Goal: Communication & Community: Answer question/provide support

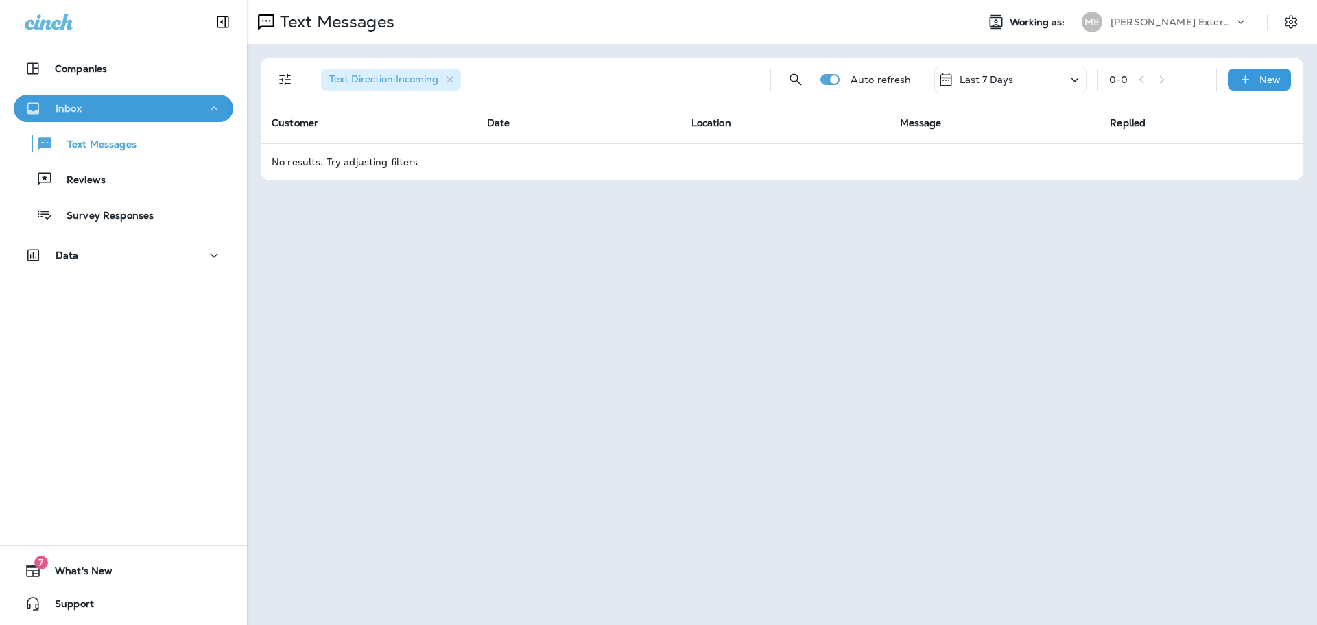
click at [78, 113] on p "Inbox" at bounding box center [69, 108] width 26 height 11
click at [451, 73] on div "Text Direction : Incoming" at bounding box center [391, 80] width 140 height 22
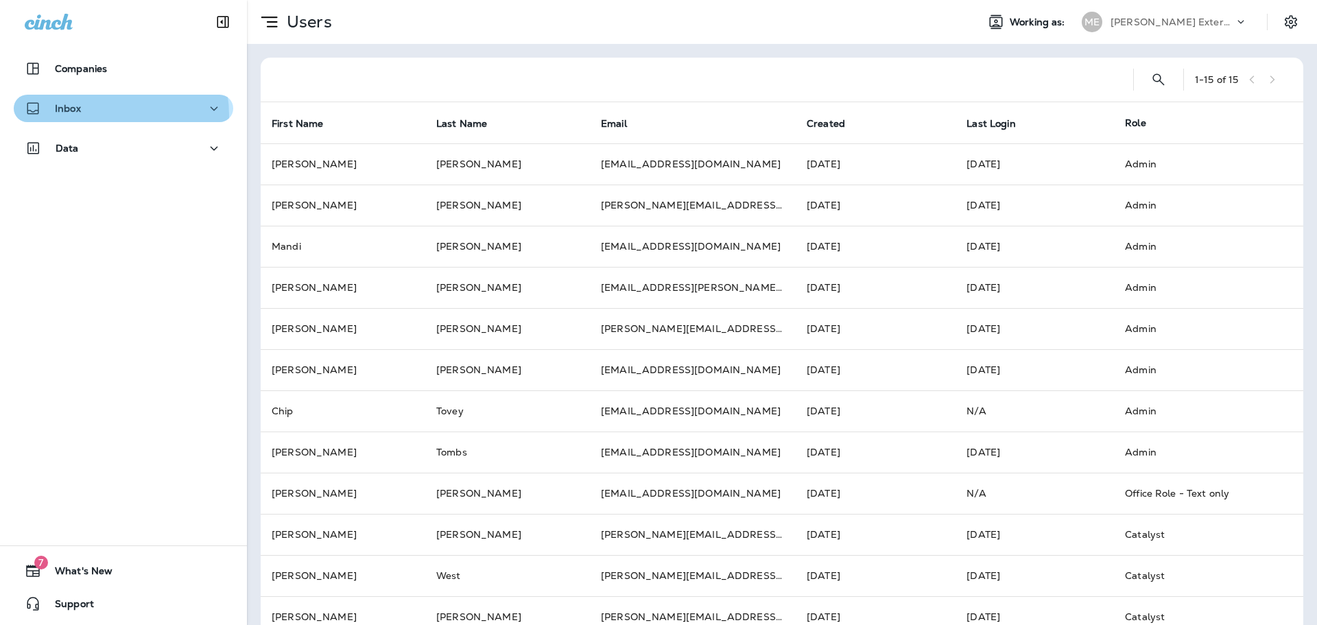
click at [103, 115] on div "Inbox" at bounding box center [124, 108] width 198 height 17
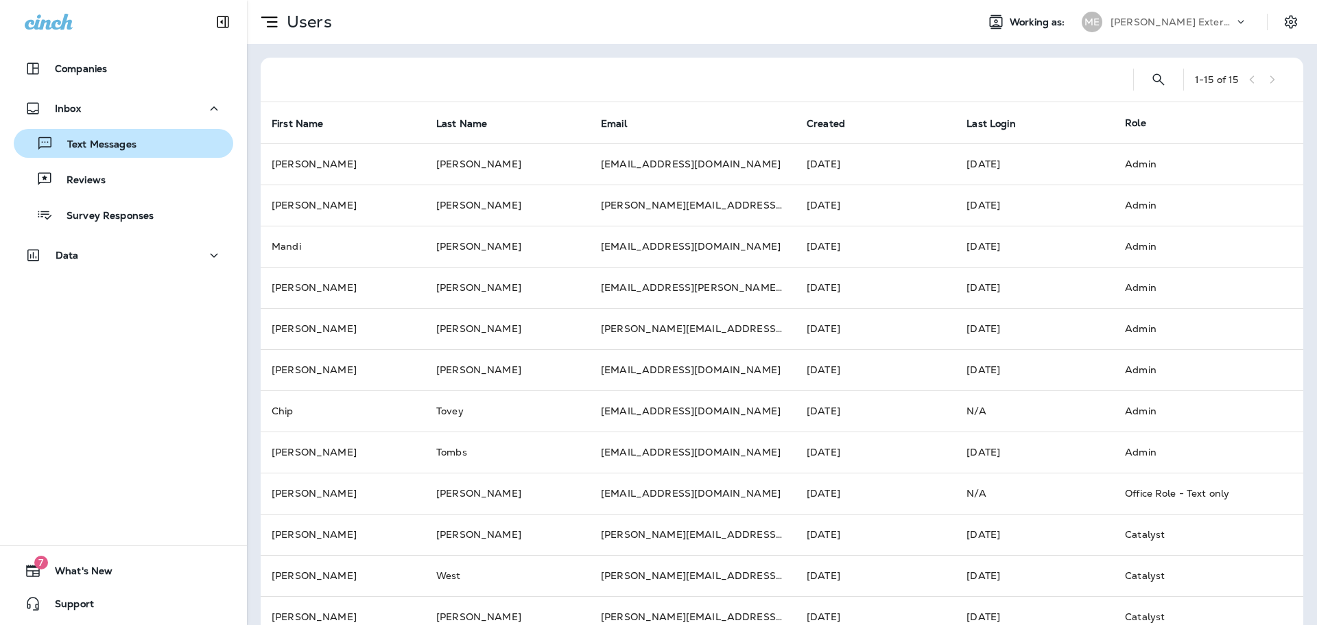
click at [101, 142] on p "Text Messages" at bounding box center [95, 145] width 83 height 13
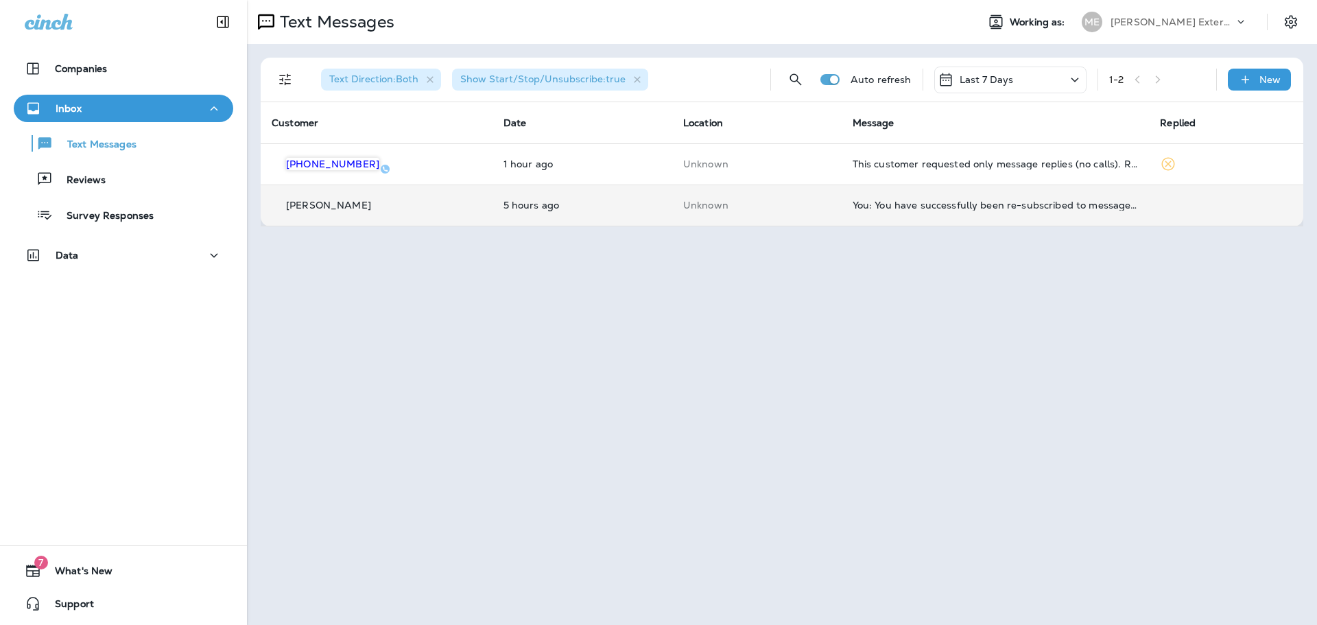
click at [886, 216] on td "You: You have successfully been re-subscribed to messages from [PERSON_NAME] Ex…" at bounding box center [996, 205] width 308 height 41
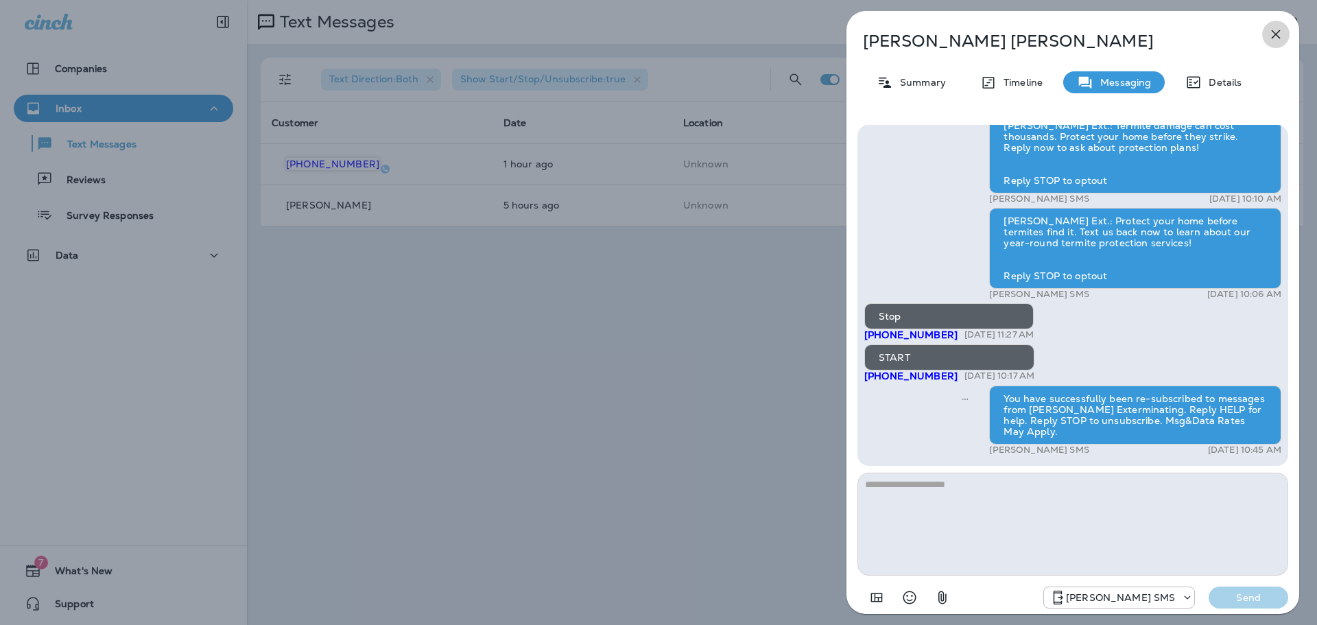
click at [1275, 33] on icon "button" at bounding box center [1276, 34] width 9 height 9
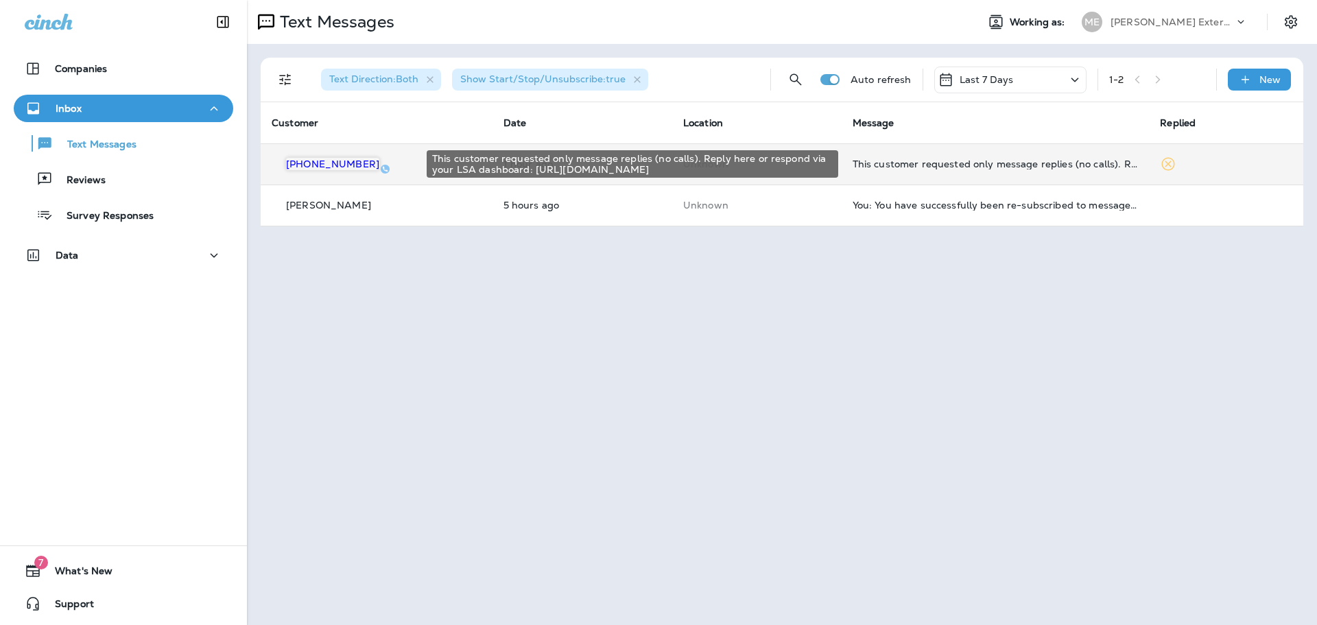
click at [1014, 163] on div "This customer requested only message replies (no calls). Reply here or respond …" at bounding box center [996, 163] width 286 height 11
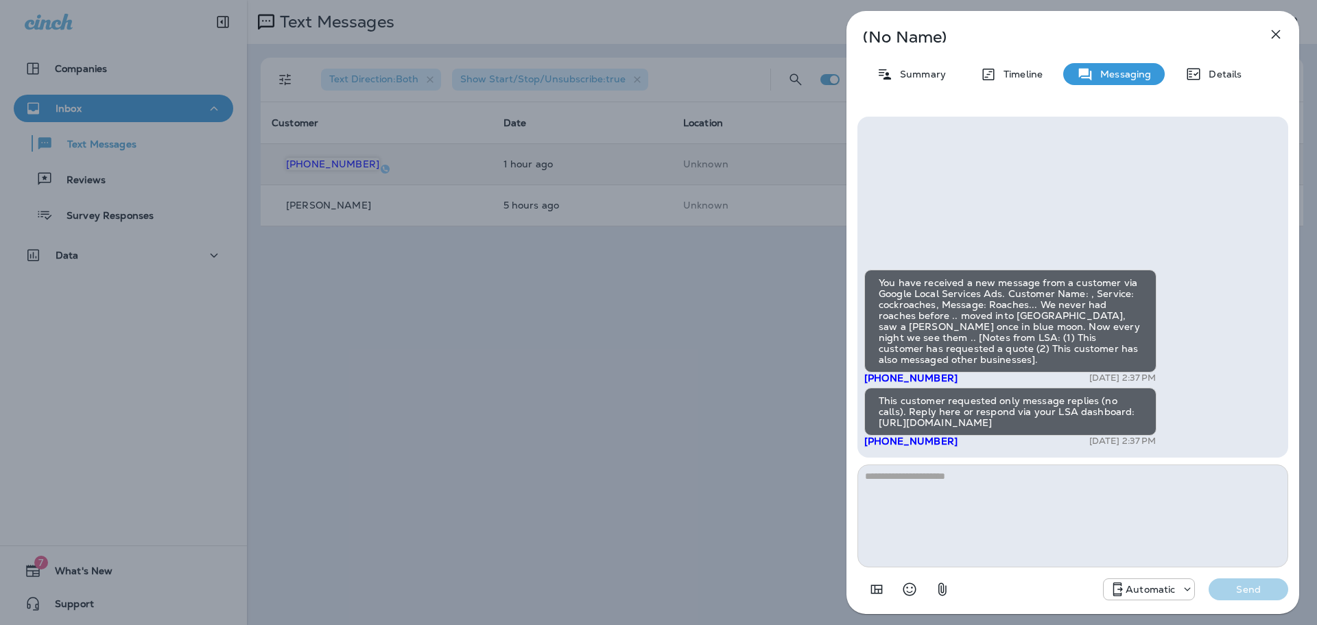
click at [951, 493] on textarea at bounding box center [1073, 515] width 431 height 103
click at [949, 483] on textarea at bounding box center [1073, 515] width 431 height 103
click at [1081, 493] on textarea at bounding box center [1073, 515] width 431 height 103
click at [957, 497] on textarea at bounding box center [1073, 515] width 431 height 103
click at [951, 528] on textarea at bounding box center [1073, 515] width 431 height 103
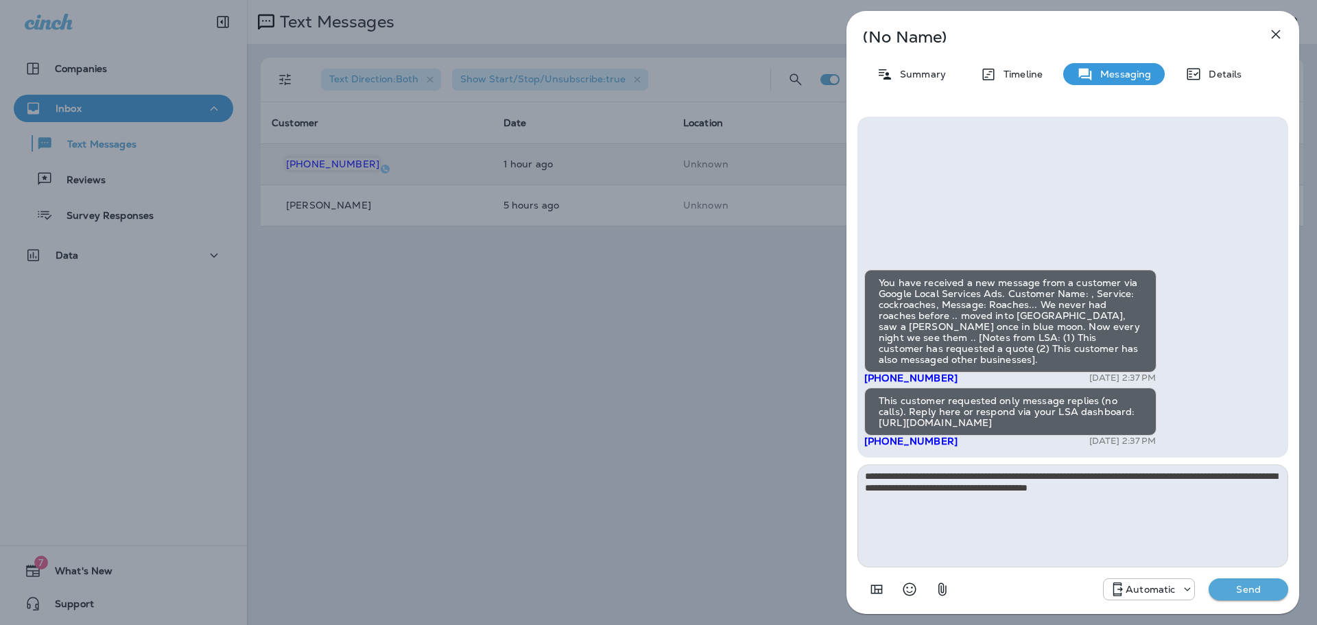
type textarea "**********"
drag, startPoint x: 870, startPoint y: 287, endPoint x: 1177, endPoint y: 500, distance: 373.7
click at [1177, 500] on div "**********" at bounding box center [1073, 360] width 431 height 486
drag, startPoint x: 1193, startPoint y: 495, endPoint x: 796, endPoint y: 288, distance: 447.7
click at [796, 288] on div "**********" at bounding box center [658, 312] width 1317 height 625
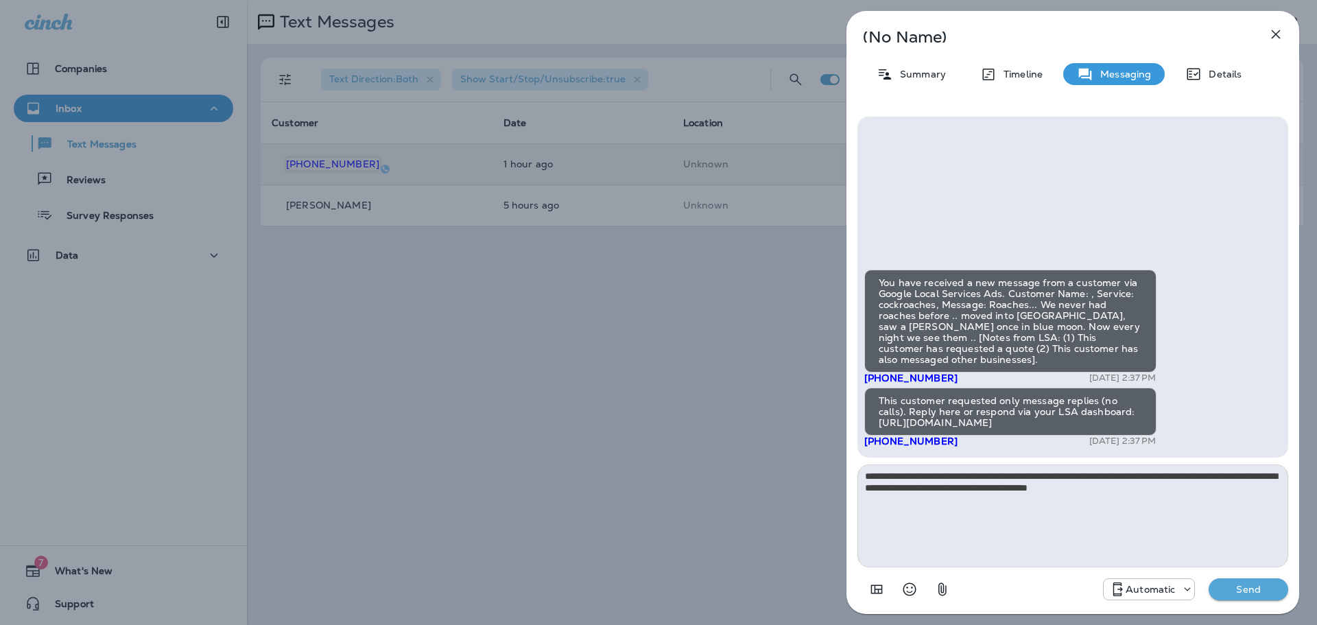
drag, startPoint x: 1249, startPoint y: 259, endPoint x: 1299, endPoint y: 244, distance: 52.3
click at [1255, 255] on div "You have received a new message from a customer via Google Local Services Ads. …" at bounding box center [1073, 287] width 431 height 341
click at [884, 293] on div "You have received a new message from a customer via Google Local Services Ads. …" at bounding box center [1010, 321] width 292 height 103
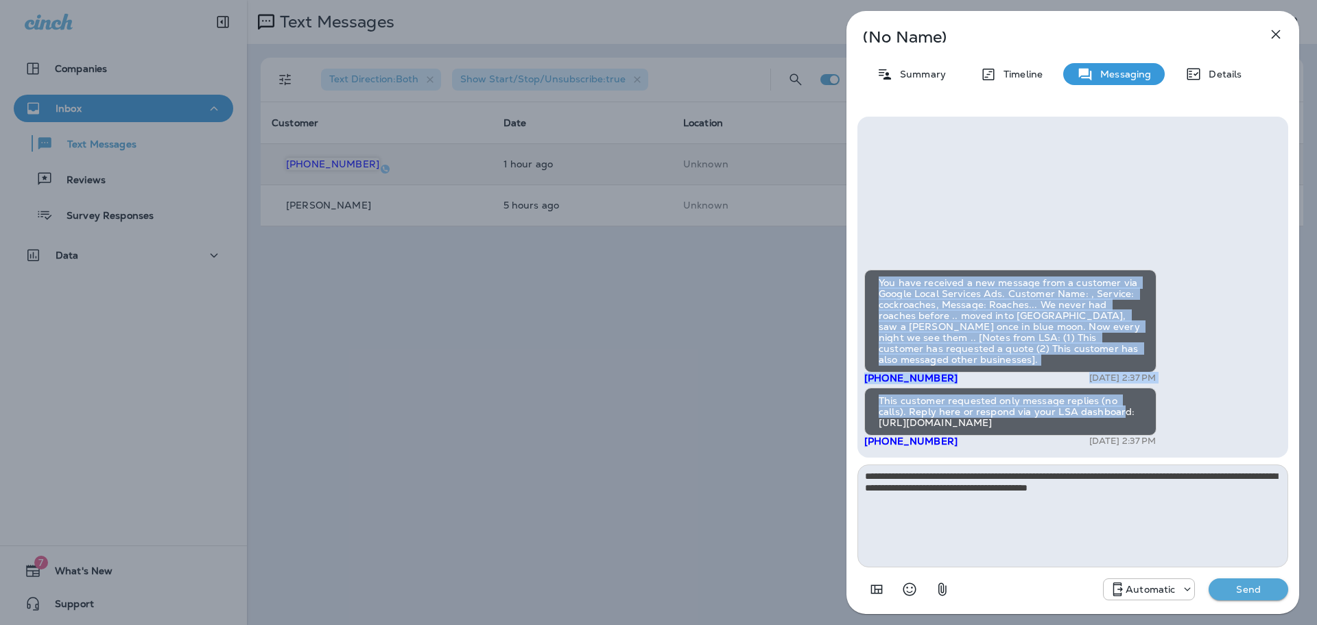
drag, startPoint x: 876, startPoint y: 291, endPoint x: 1126, endPoint y: 405, distance: 274.4
click at [1123, 410] on div "You have received a new message from a customer via Google Local Services Ads. …" at bounding box center [1072, 360] width 417 height 181
click at [1118, 363] on div "You have received a new message from a customer via Google Local Services Ads. …" at bounding box center [1010, 321] width 292 height 103
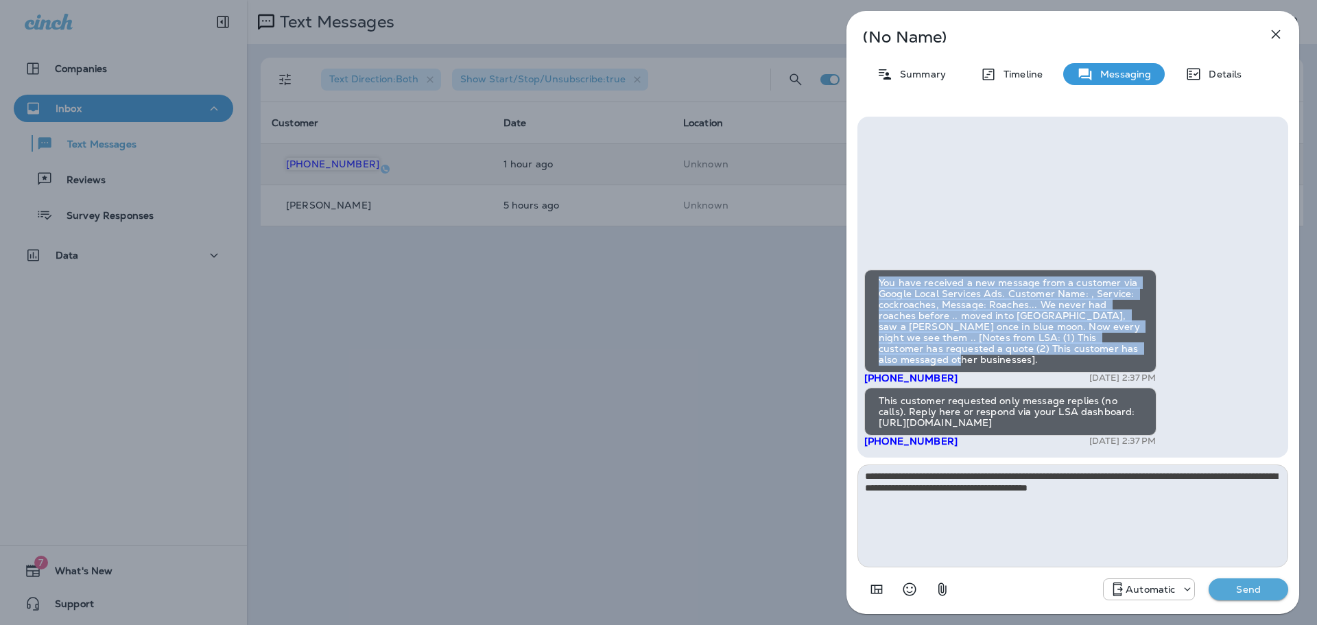
drag, startPoint x: 1105, startPoint y: 355, endPoint x: 878, endPoint y: 270, distance: 242.7
click at [878, 270] on div "You have received a new message from a customer via Google Local Services Ads. …" at bounding box center [1073, 287] width 431 height 341
copy div "You have received a new message from a customer via Google Local Services Ads. …"
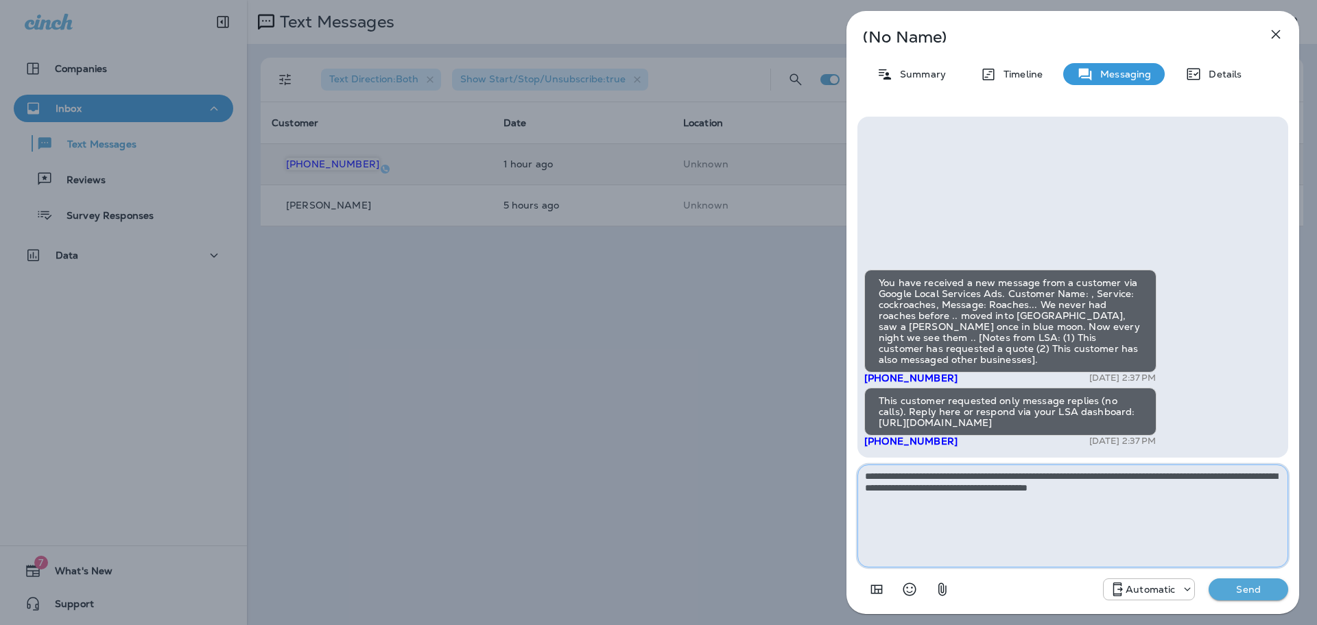
drag, startPoint x: 1185, startPoint y: 496, endPoint x: 826, endPoint y: 416, distance: 368.2
click at [826, 416] on div "**********" at bounding box center [658, 312] width 1317 height 625
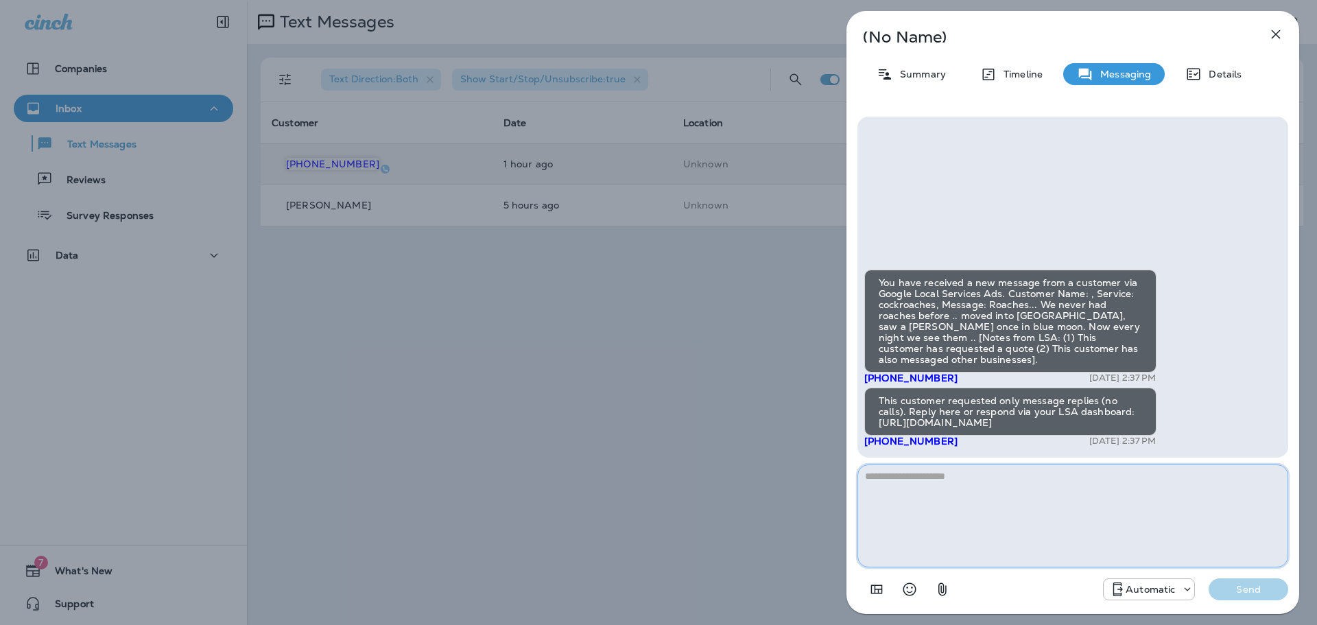
paste textarea "**********"
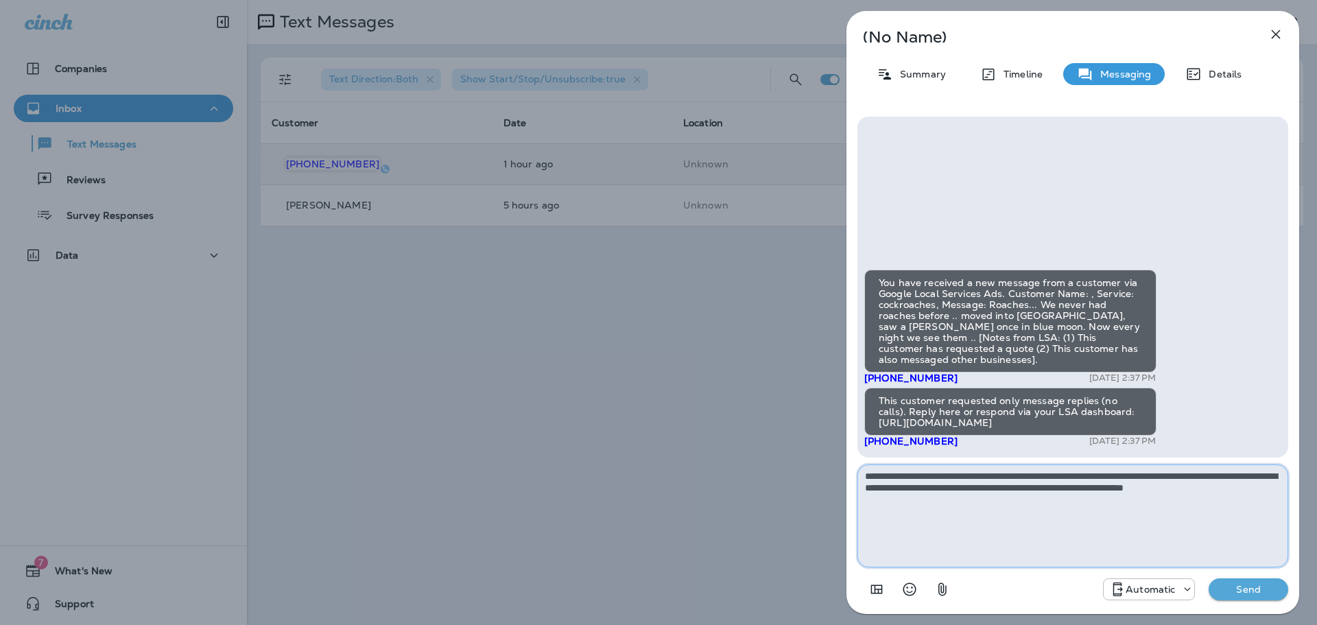
drag, startPoint x: 1004, startPoint y: 475, endPoint x: 955, endPoint y: 475, distance: 48.7
click at [955, 475] on textarea "**********" at bounding box center [1073, 515] width 431 height 103
click at [1279, 490] on textarea "**********" at bounding box center [1073, 515] width 431 height 103
click at [863, 499] on textarea "**********" at bounding box center [1073, 515] width 431 height 103
type textarea "**********"
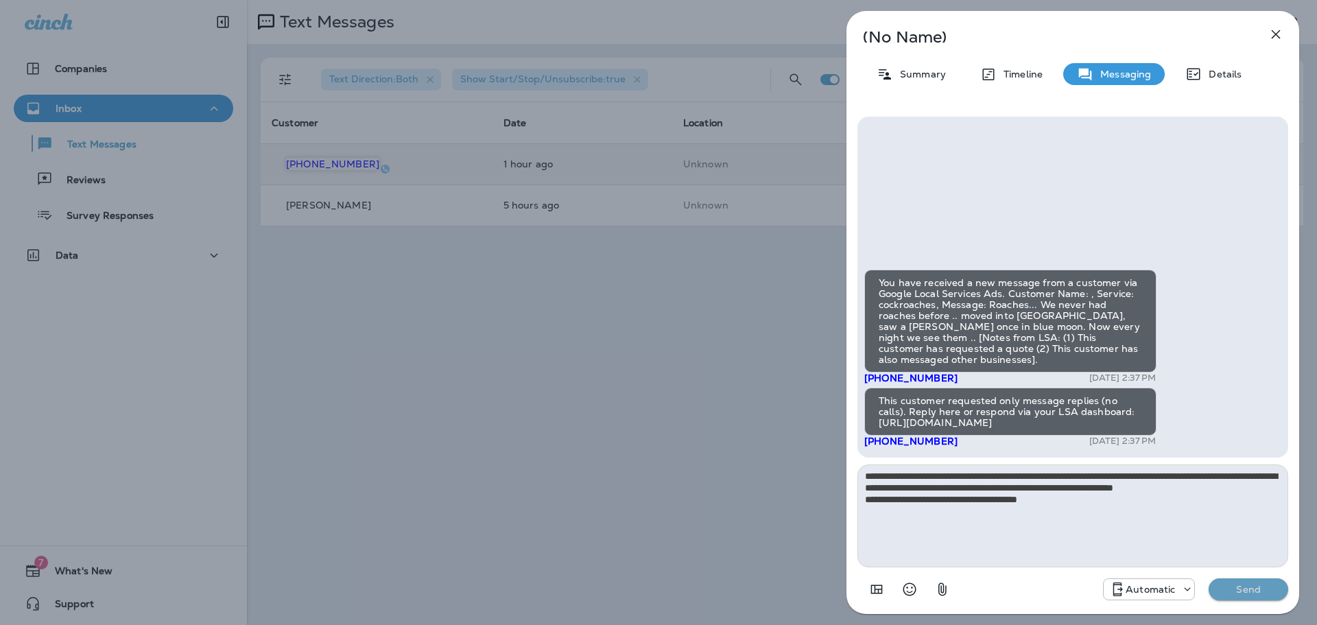
click at [1258, 591] on p "Send" at bounding box center [1249, 589] width 58 height 12
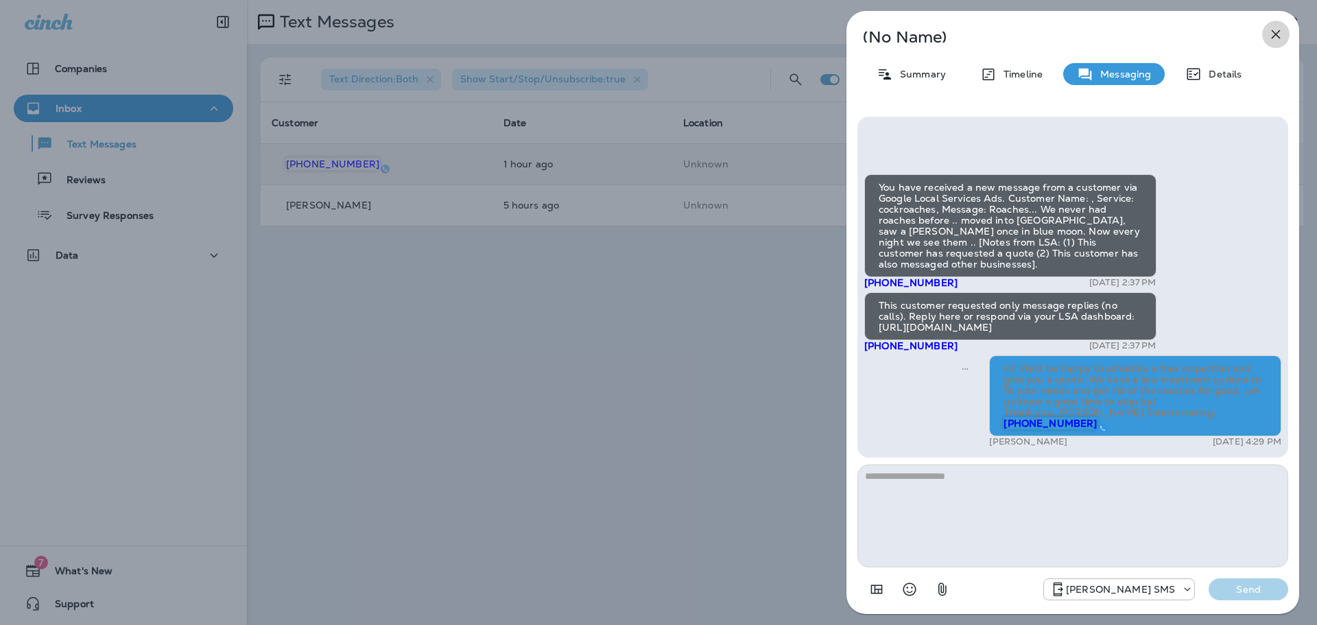
click at [1275, 28] on icon "button" at bounding box center [1276, 34] width 16 height 16
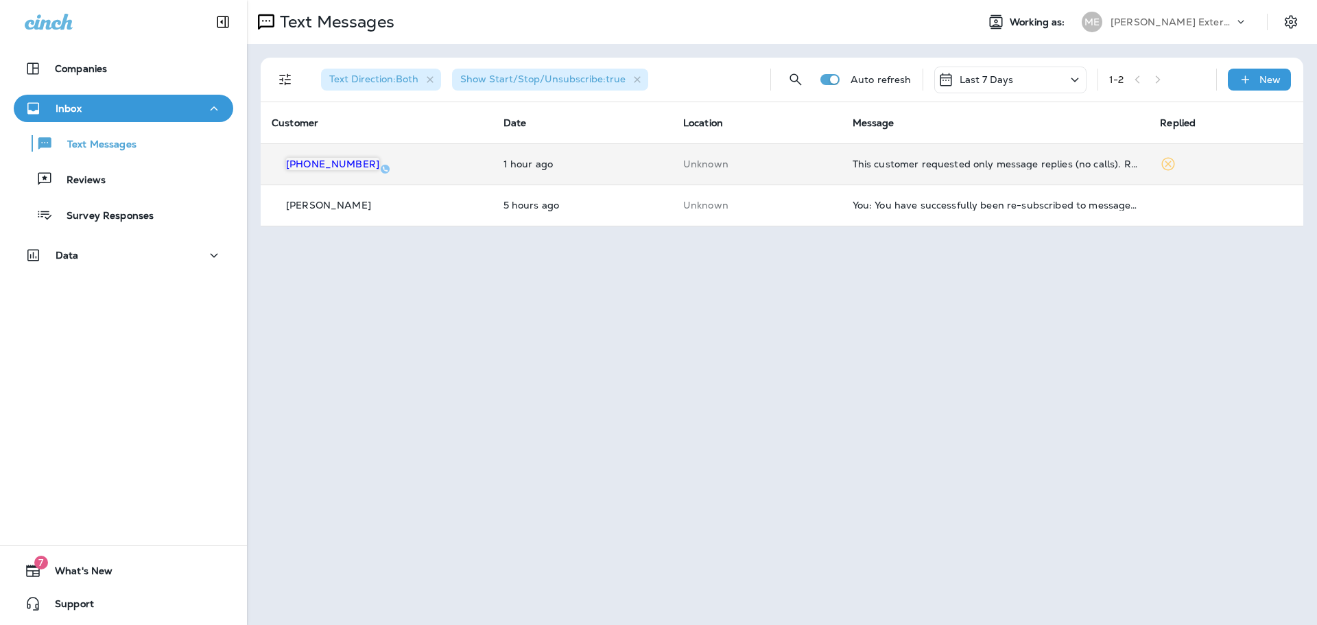
click at [1048, 172] on td "This customer requested only message replies (no calls). Reply here or respond …" at bounding box center [996, 163] width 308 height 41
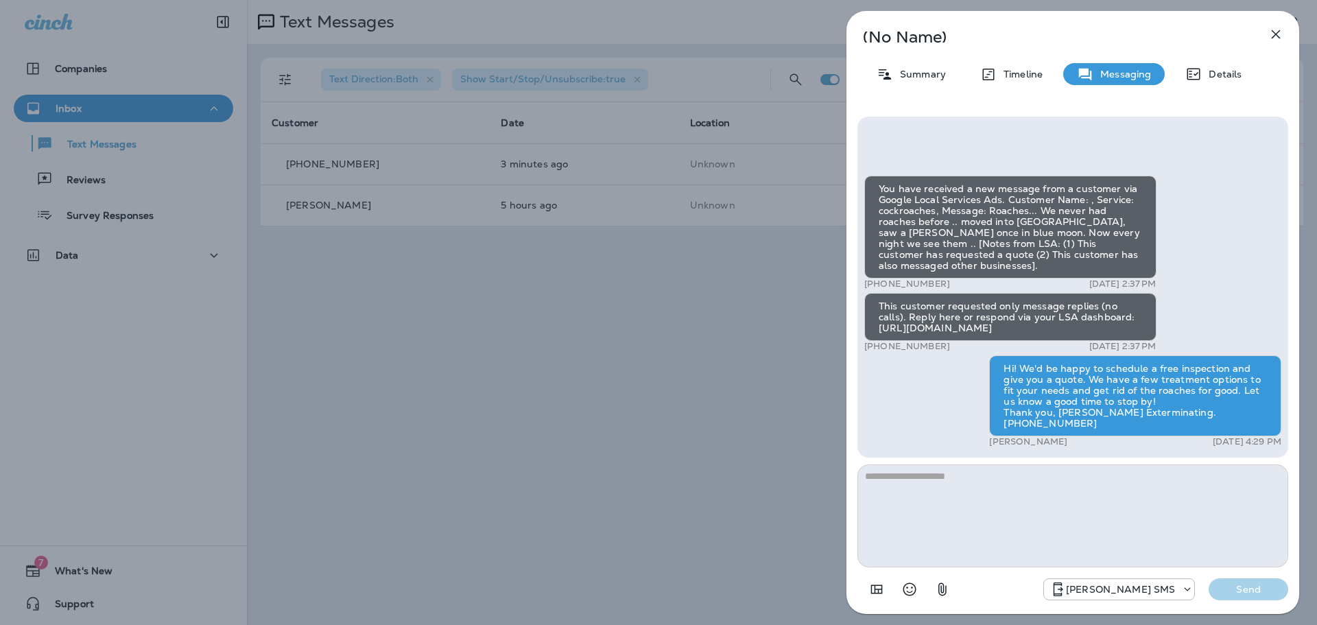
click at [1284, 38] on button "button" at bounding box center [1275, 34] width 27 height 27
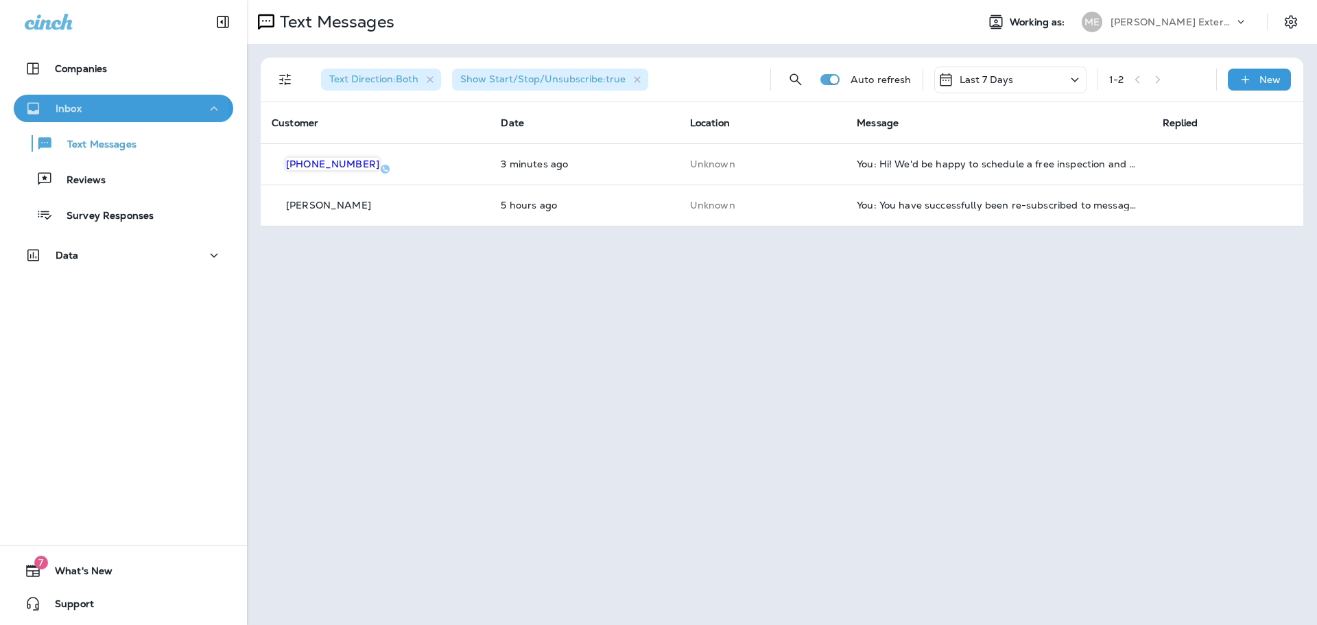
click at [117, 115] on div "Inbox" at bounding box center [124, 108] width 198 height 17
click at [110, 118] on button "Inbox" at bounding box center [124, 108] width 220 height 27
click at [116, 144] on p "Text Messages" at bounding box center [95, 145] width 83 height 13
click at [430, 80] on icon "button" at bounding box center [431, 80] width 12 height 12
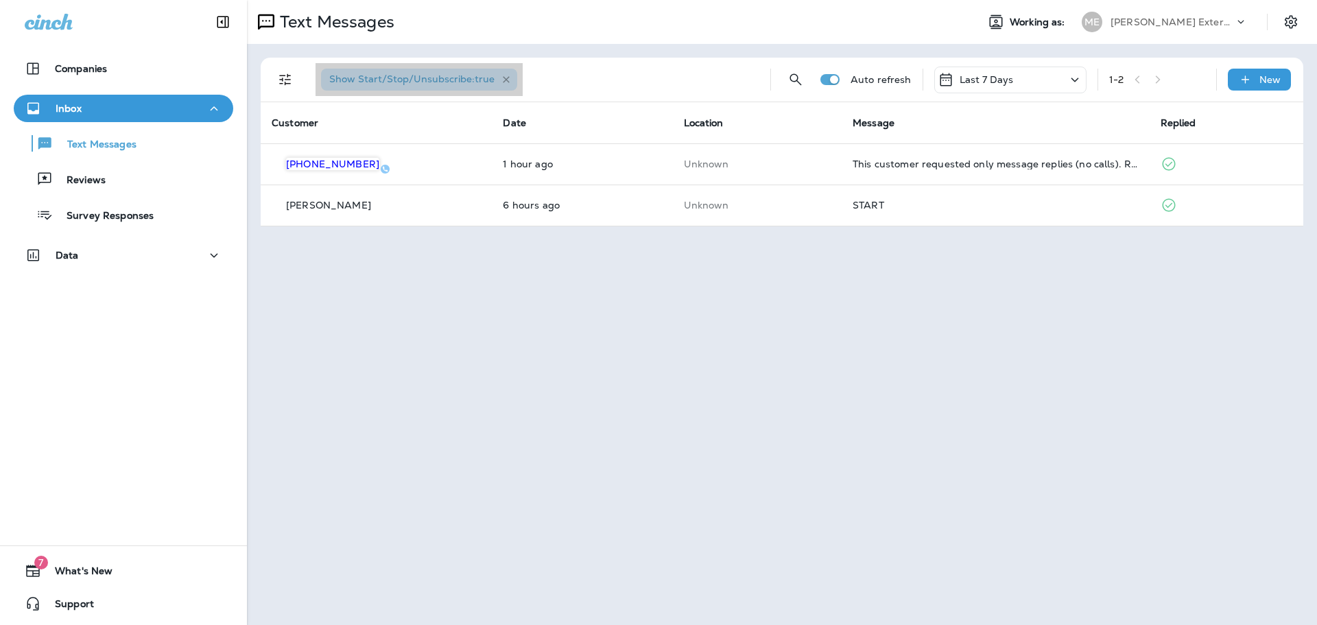
click at [506, 79] on icon "button" at bounding box center [507, 80] width 12 height 12
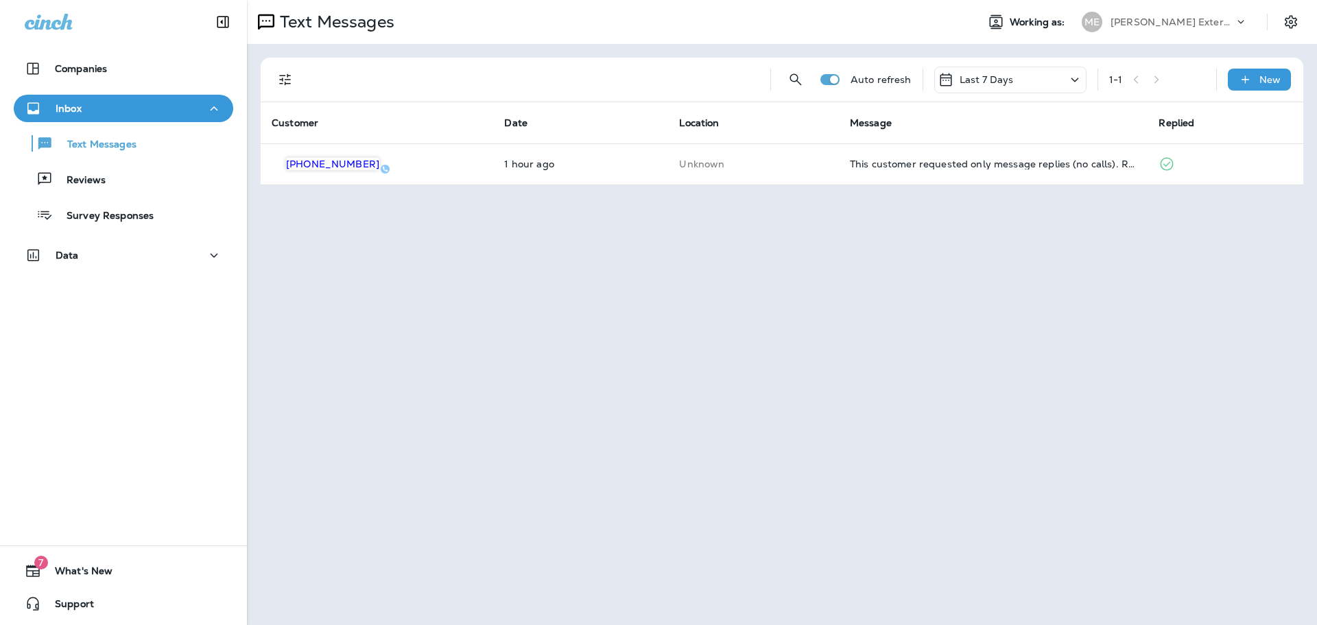
click at [293, 80] on icon "Filters" at bounding box center [285, 79] width 16 height 16
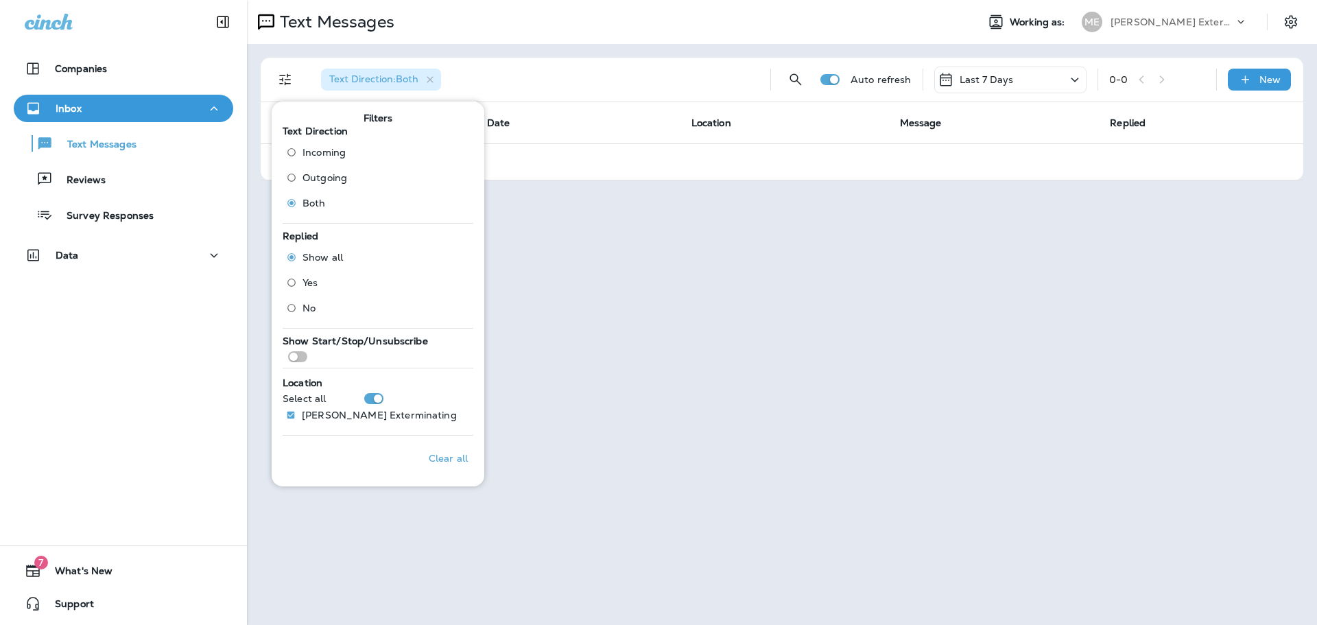
drag, startPoint x: 890, startPoint y: 333, endPoint x: 726, endPoint y: 232, distance: 192.5
click at [889, 331] on div "Text Messages Working as: ME [PERSON_NAME] Exterminating Text Direction : Both …" at bounding box center [782, 312] width 1070 height 625
